Goal: Task Accomplishment & Management: Use online tool/utility

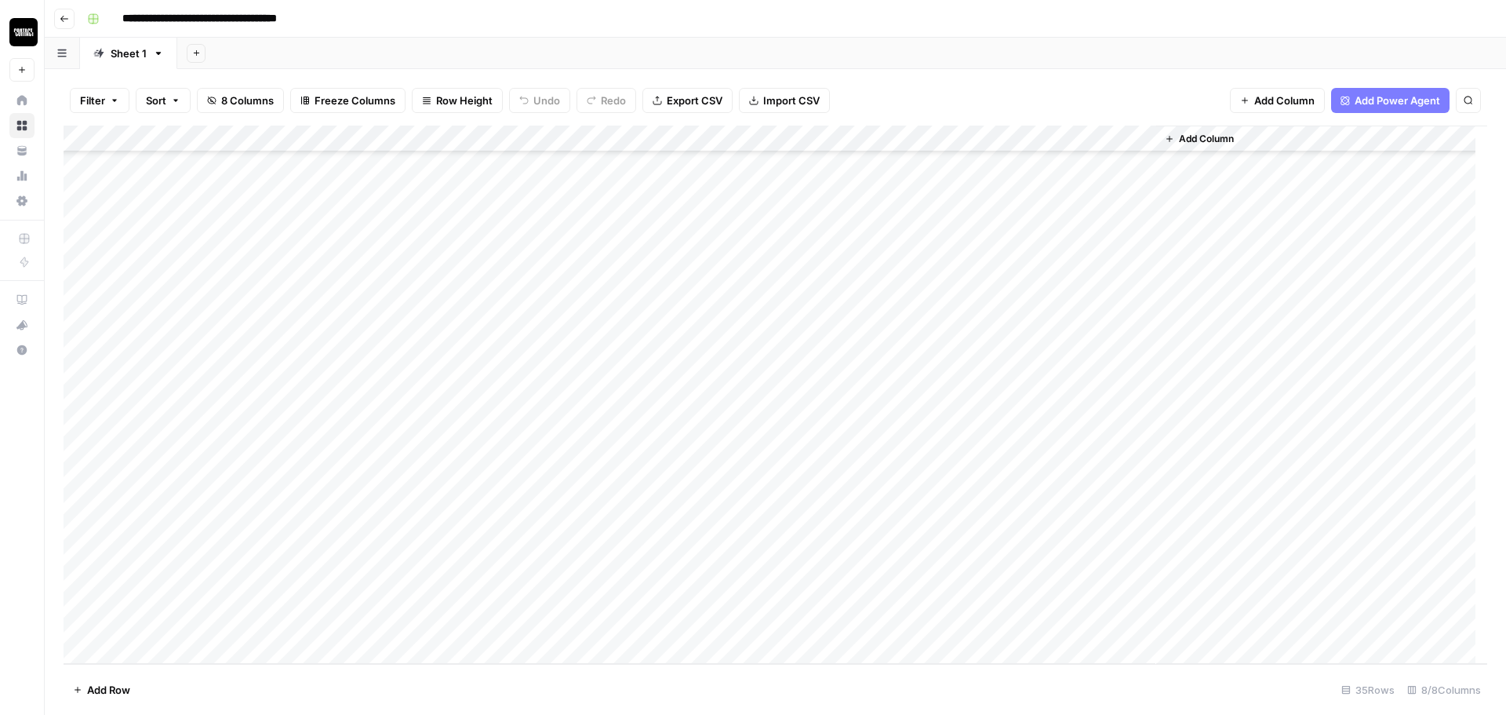
scroll to position [186, 0]
drag, startPoint x: 307, startPoint y: 132, endPoint x: 449, endPoint y: 141, distance: 142.3
click at [449, 141] on div "Add Column" at bounding box center [776, 395] width 1424 height 538
click at [414, 433] on div "Add Column" at bounding box center [776, 395] width 1424 height 538
click at [356, 449] on div "Add Column" at bounding box center [776, 395] width 1424 height 538
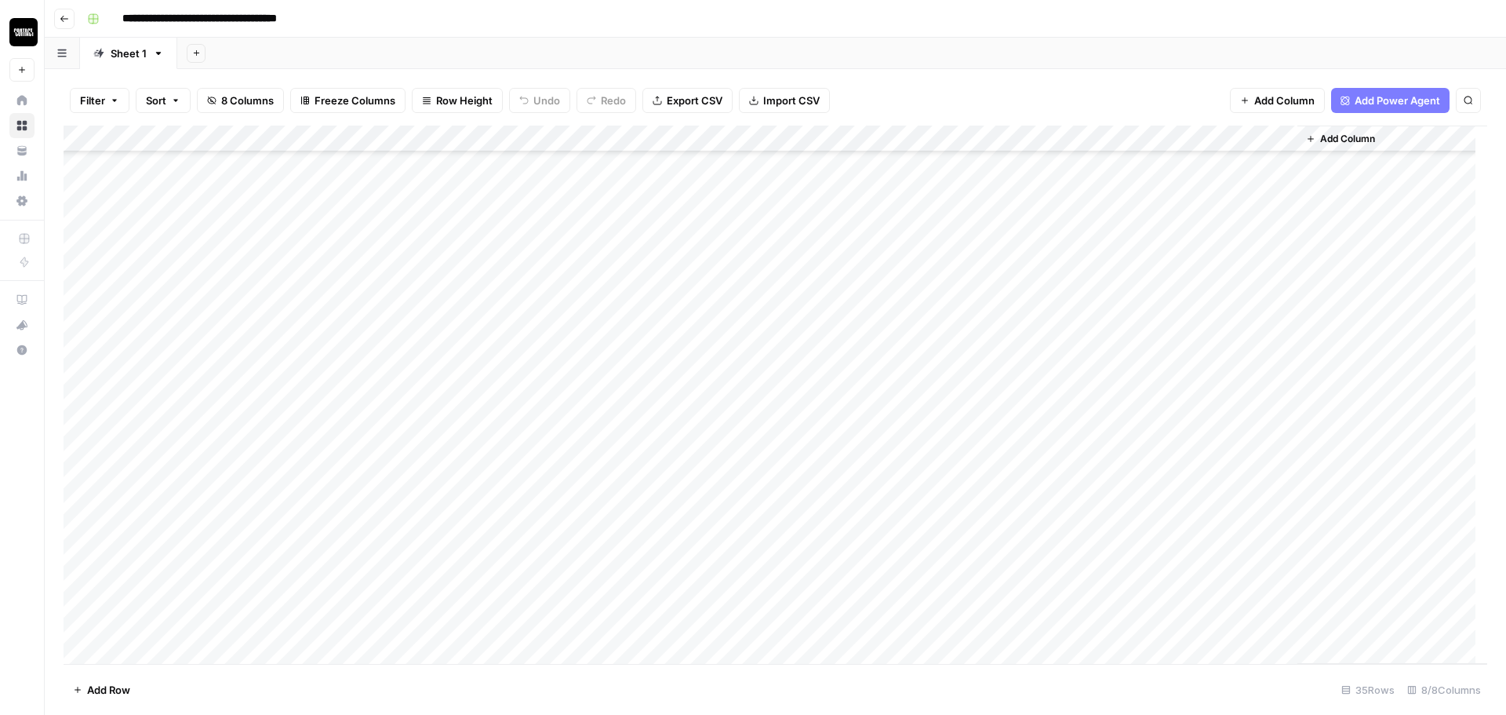
click at [423, 423] on div "Add Column" at bounding box center [776, 395] width 1424 height 538
click at [1141, 425] on div "Add Column" at bounding box center [776, 395] width 1424 height 538
click at [1212, 431] on div "Add Column" at bounding box center [776, 395] width 1424 height 538
click at [1282, 428] on div "Add Column" at bounding box center [776, 395] width 1424 height 538
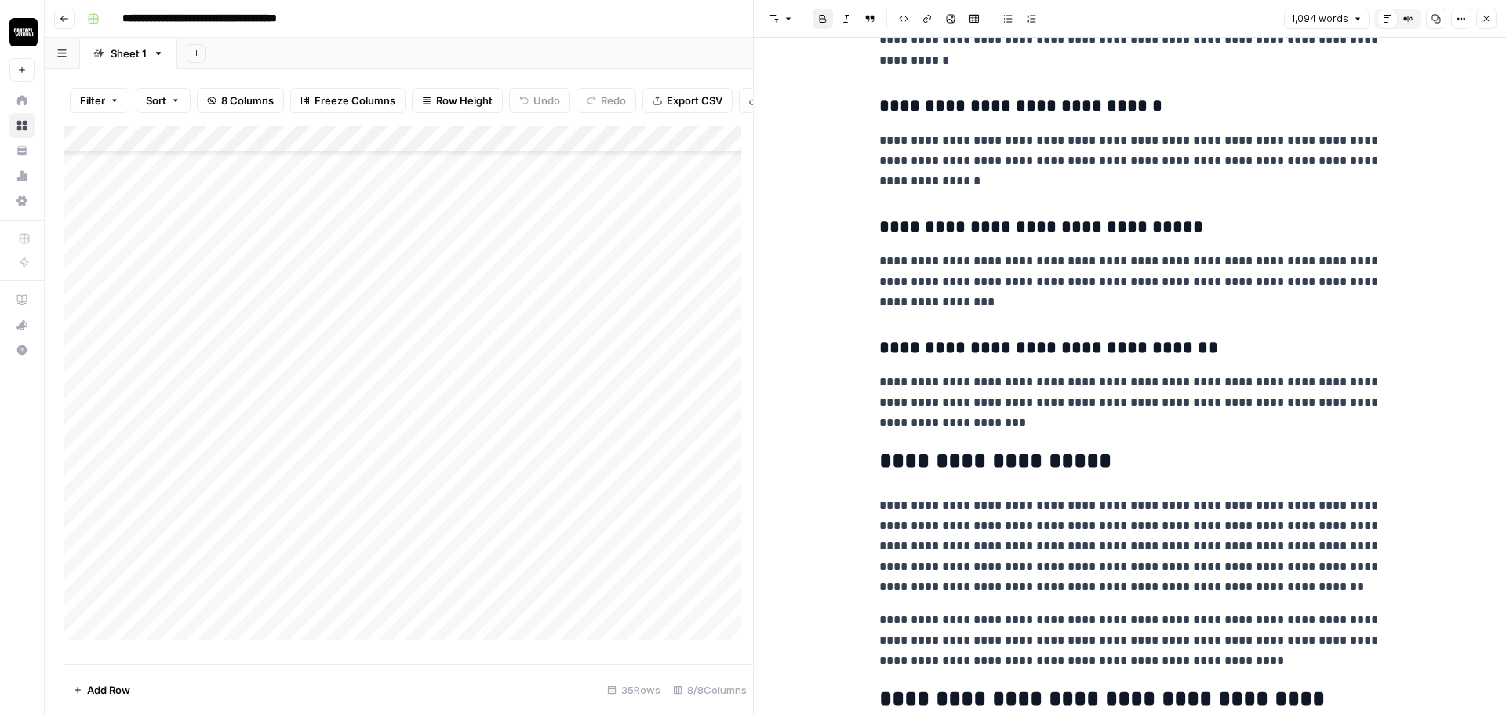
scroll to position [3645, 0]
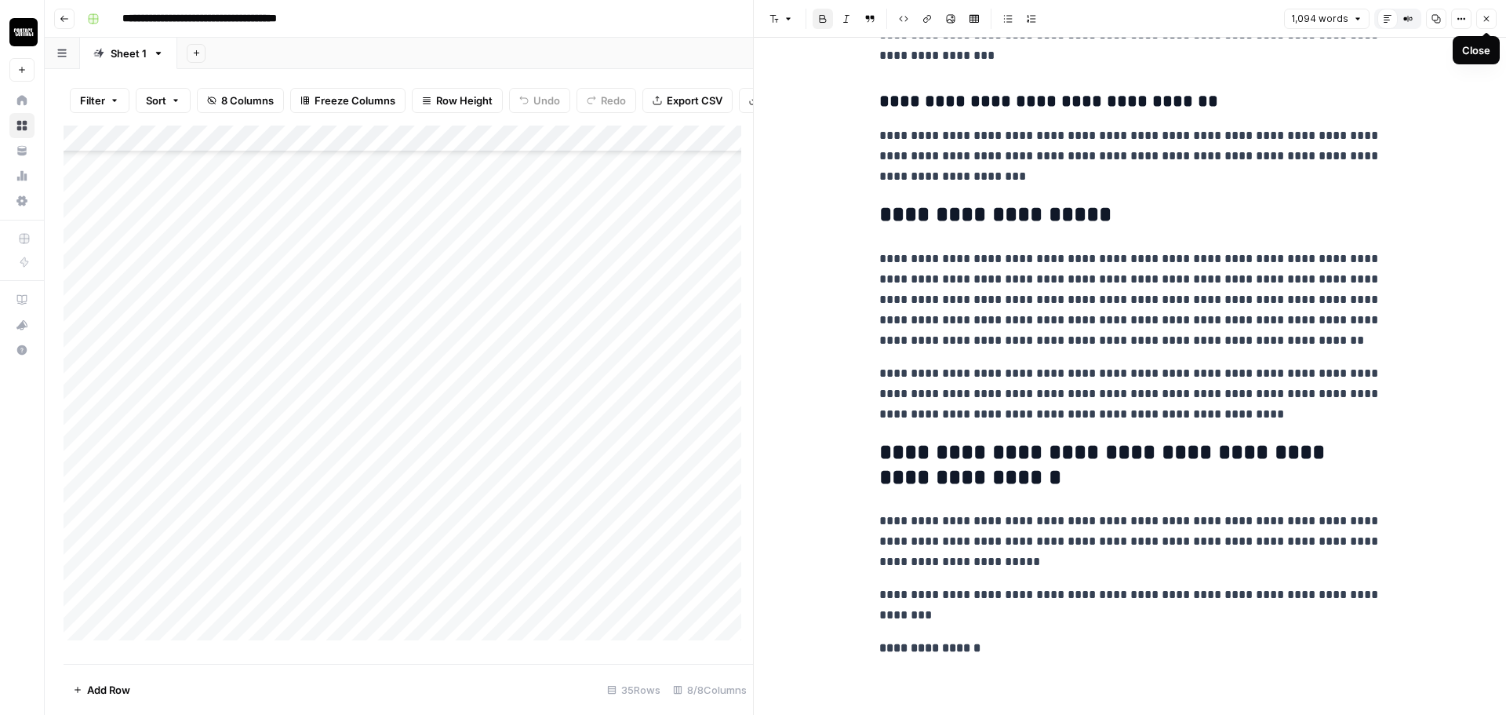
click at [1486, 19] on icon "button" at bounding box center [1486, 18] width 9 height 9
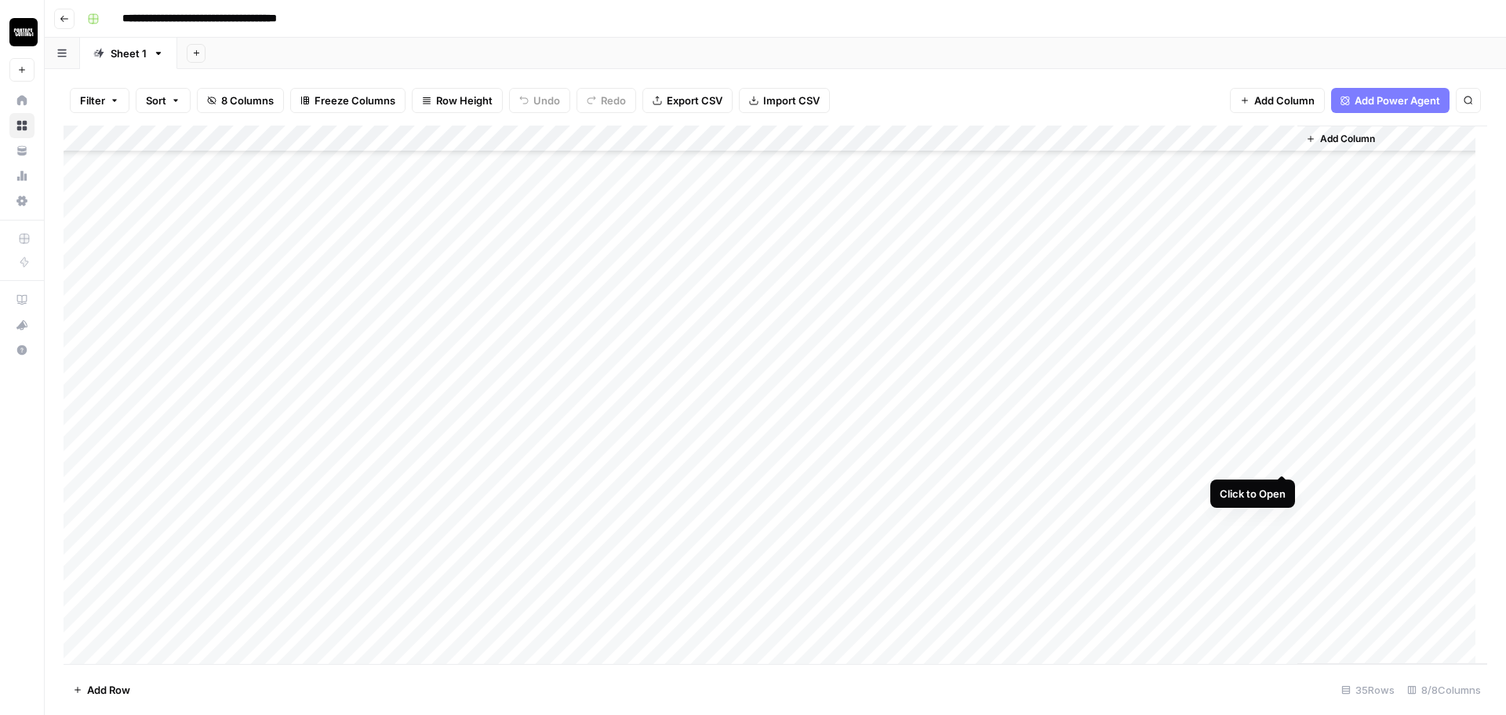
click at [1274, 454] on div "Add Column" at bounding box center [776, 395] width 1424 height 538
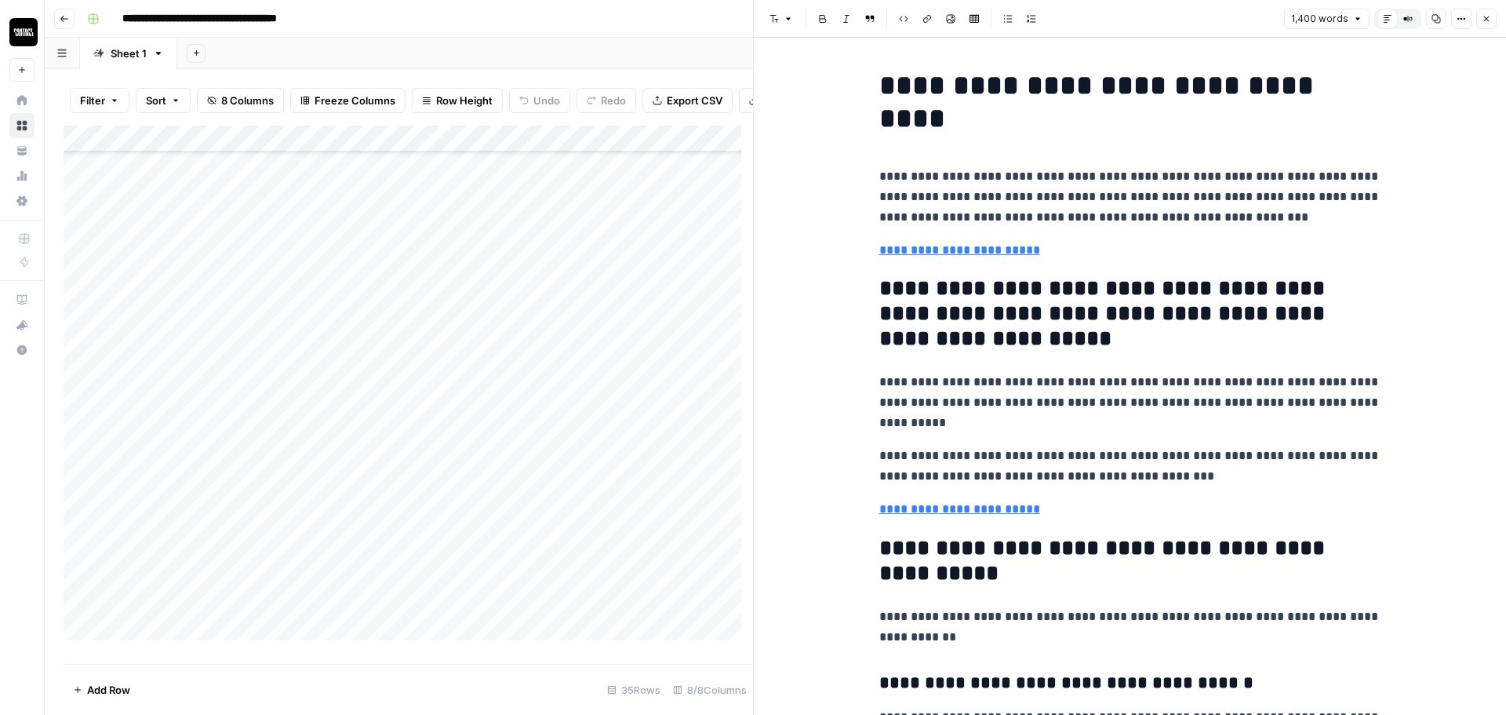
click at [1488, 16] on icon "button" at bounding box center [1486, 18] width 9 height 9
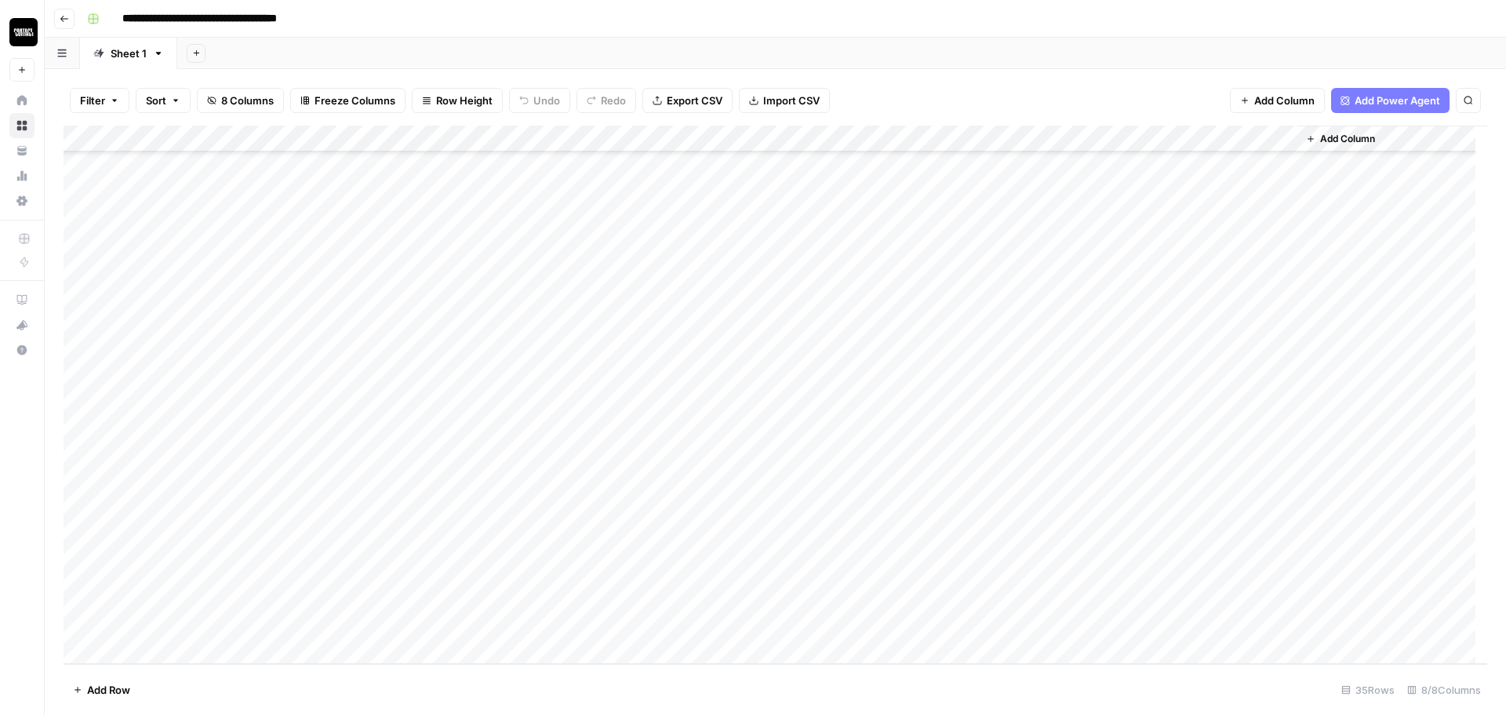
scroll to position [447, 0]
